Goal: Share content: Share content

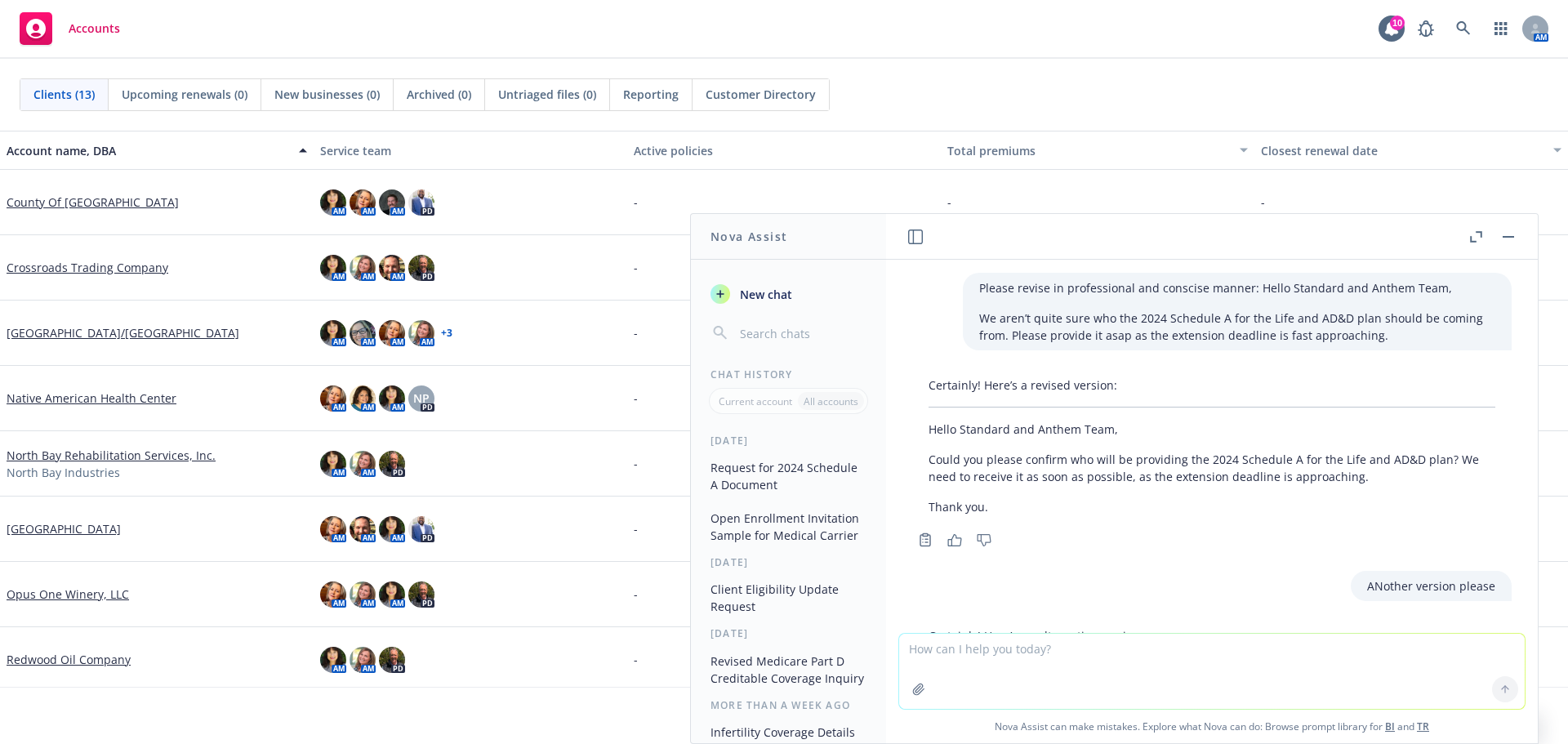
scroll to position [208, 0]
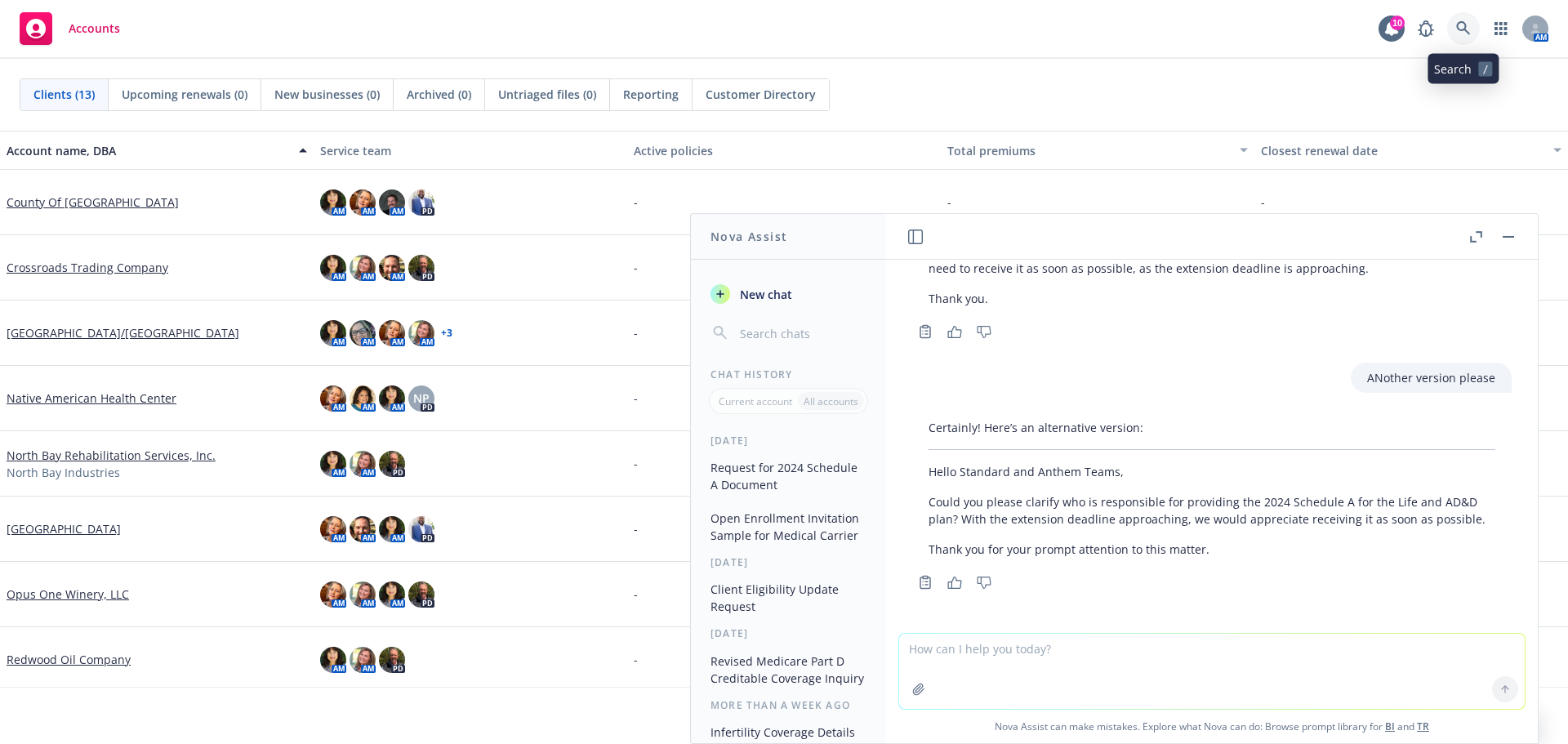
click at [1463, 27] on icon at bounding box center [1463, 29] width 15 height 15
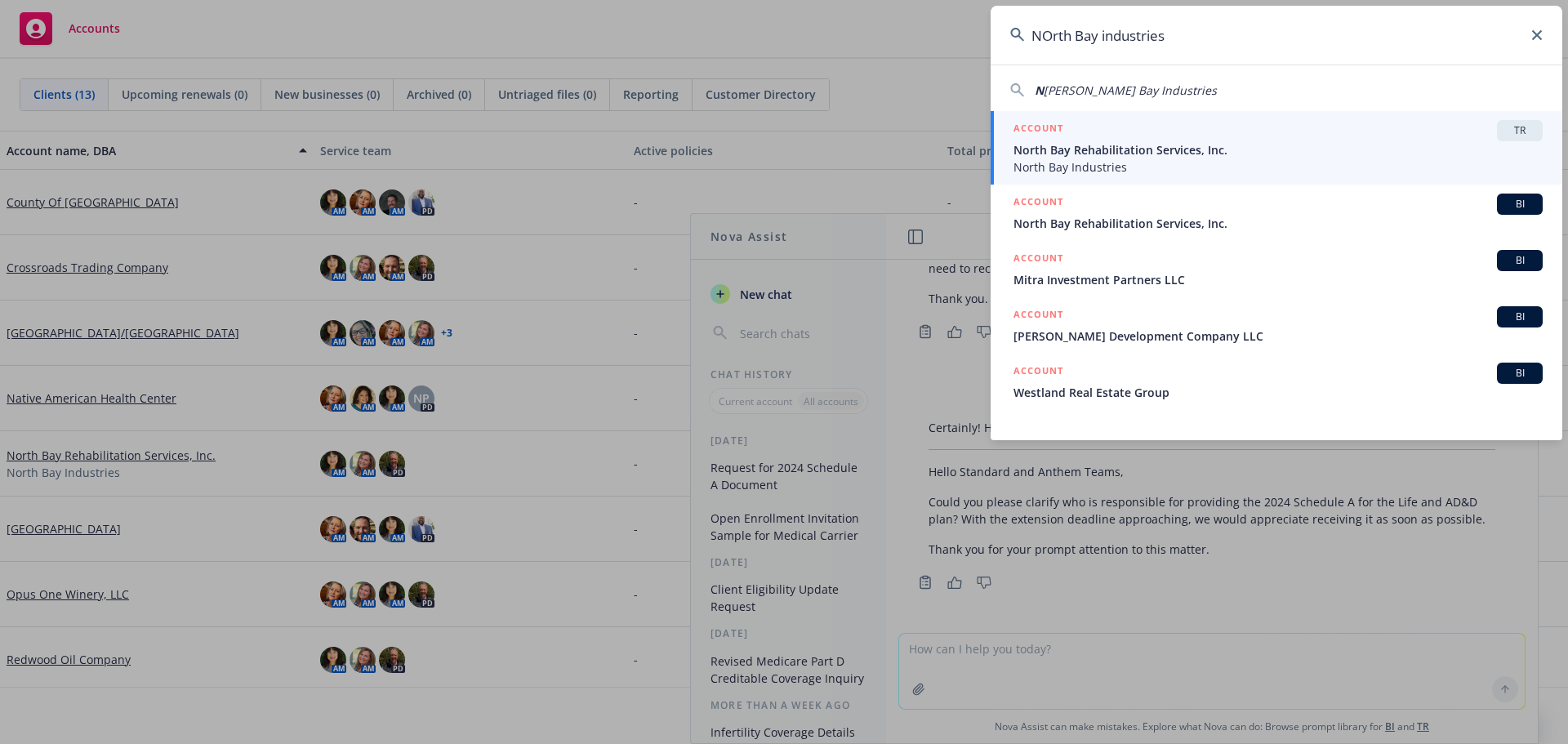
type input "NOrth Bay industries"
click at [1156, 149] on span "North Bay Rehabilitation Services, Inc." at bounding box center [1277, 150] width 529 height 17
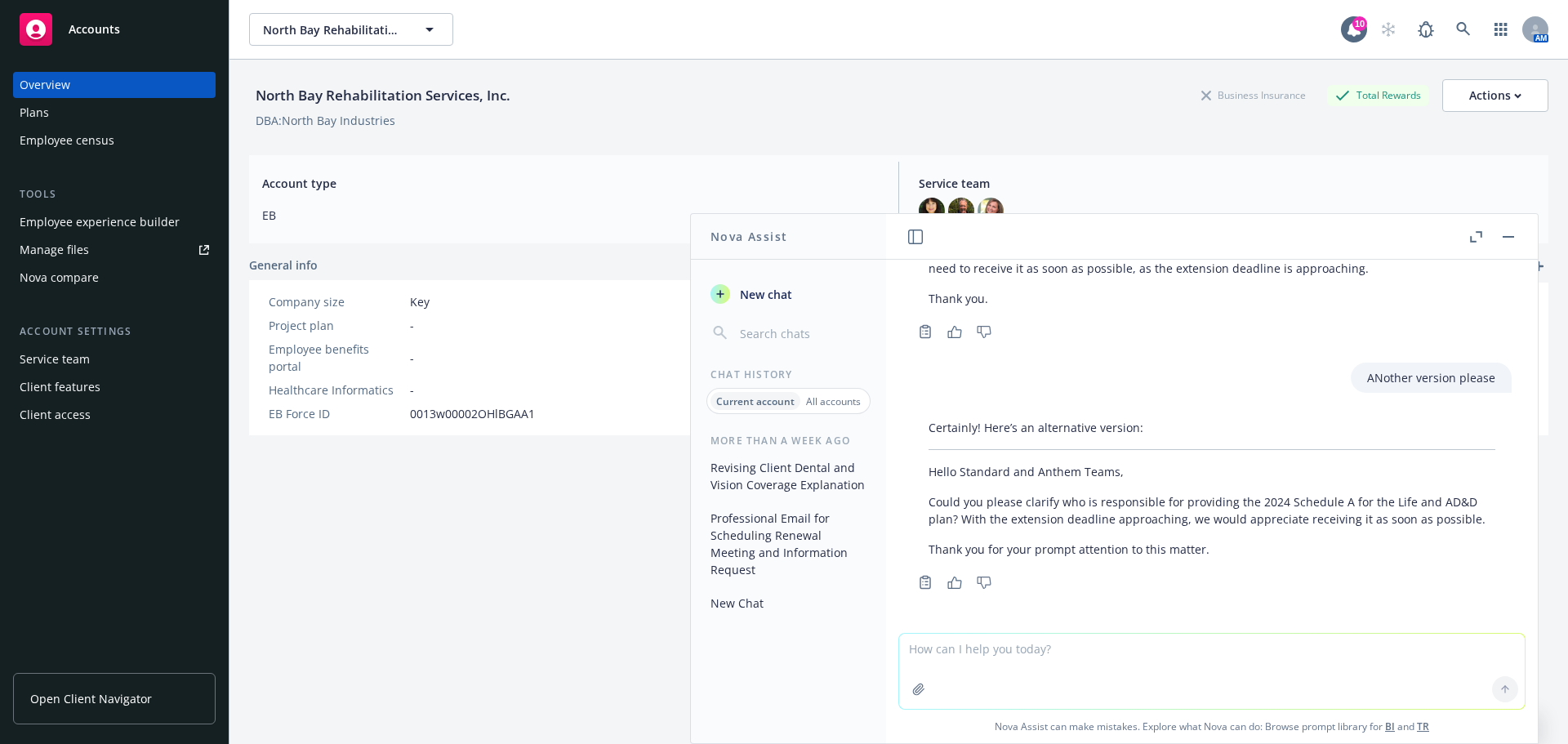
click at [134, 221] on div "Employee experience builder" at bounding box center [99, 222] width 160 height 26
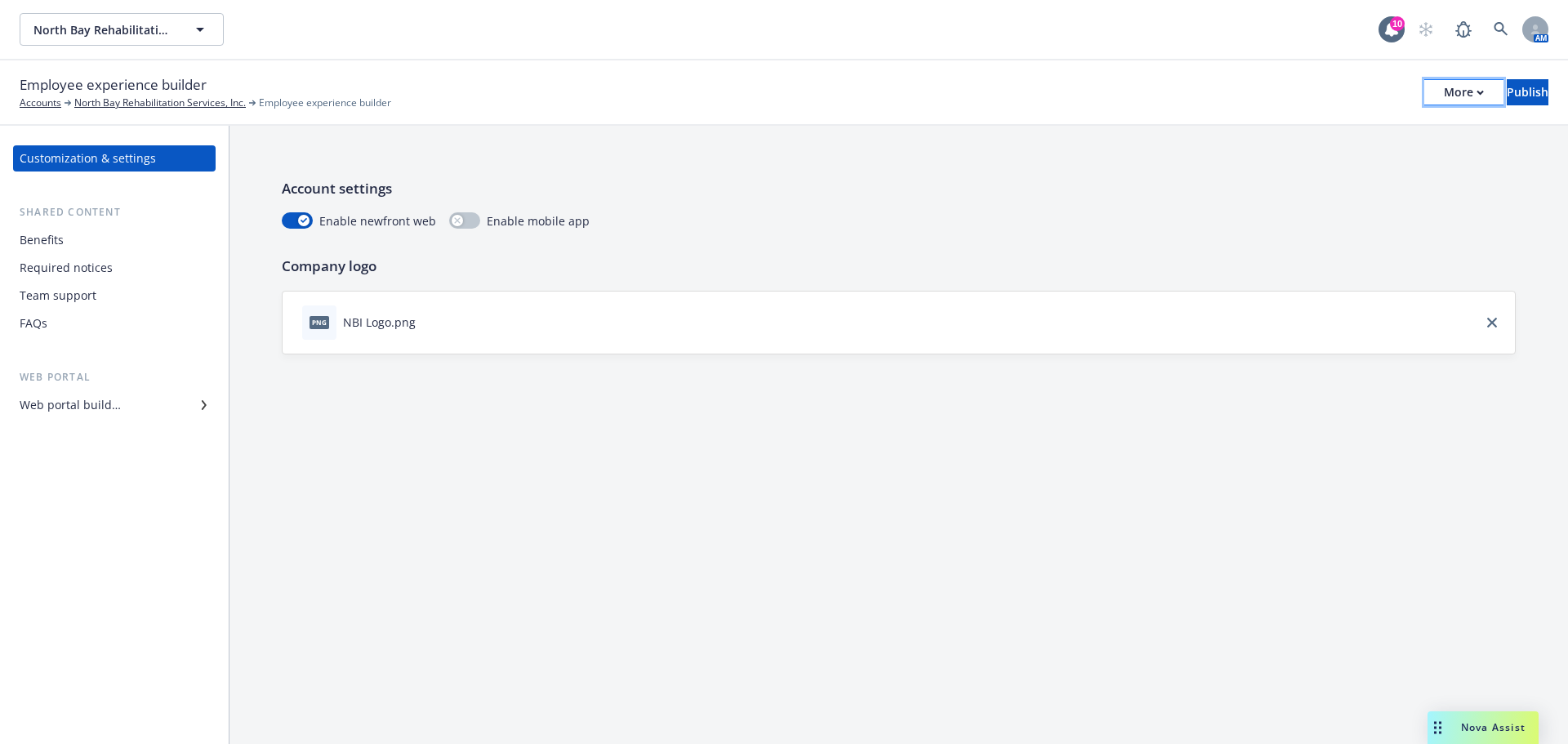
click at [1476, 92] on icon "button" at bounding box center [1480, 93] width 7 height 6
click at [1280, 126] on link "Copy preview link" at bounding box center [1328, 128] width 242 height 33
